Goal: Task Accomplishment & Management: Use online tool/utility

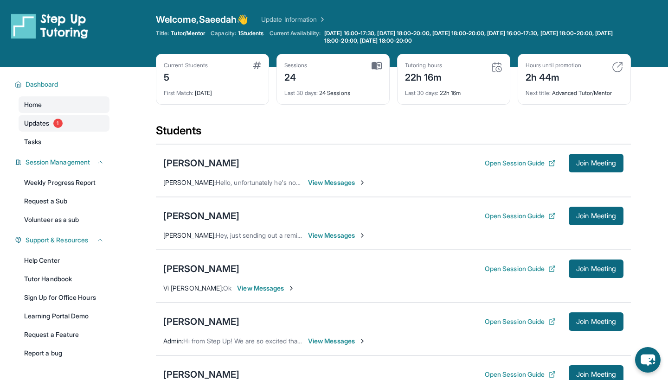
click at [45, 122] on span "Updates" at bounding box center [37, 123] width 26 height 9
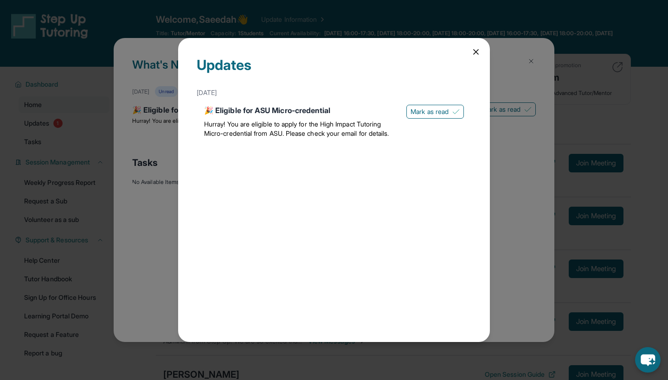
click at [475, 50] on icon at bounding box center [475, 51] width 9 height 9
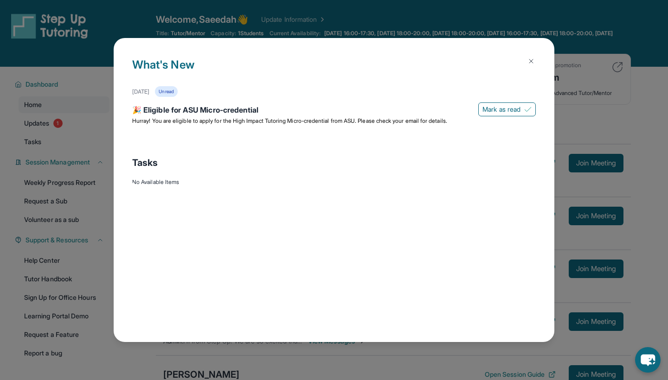
click at [533, 56] on button at bounding box center [531, 61] width 19 height 19
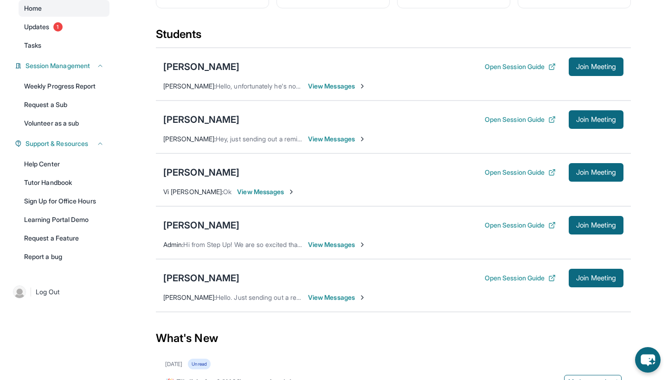
scroll to position [97, 0]
click at [530, 278] on button "Open Session Guide" at bounding box center [520, 277] width 71 height 9
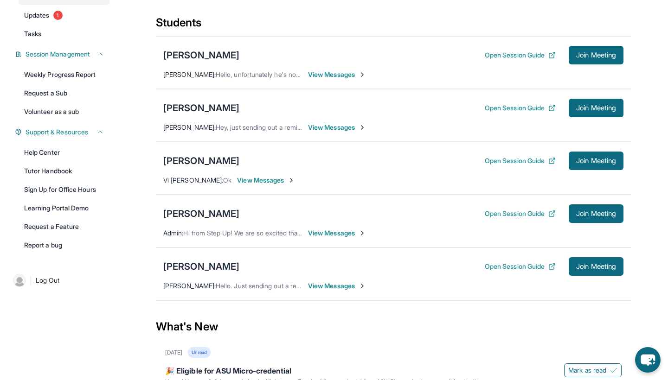
scroll to position [109, 0]
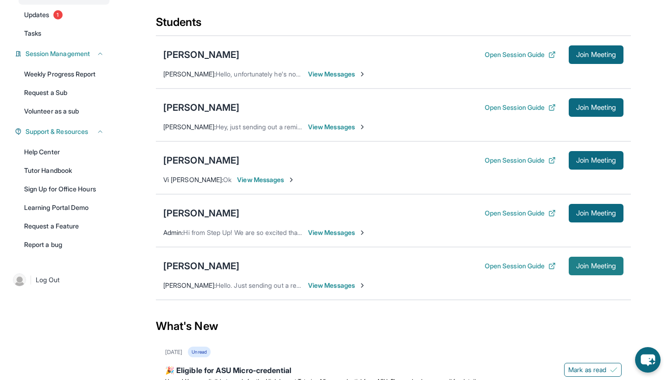
click at [609, 267] on span "Join Meeting" at bounding box center [596, 267] width 40 height 6
